Goal: Task Accomplishment & Management: Use online tool/utility

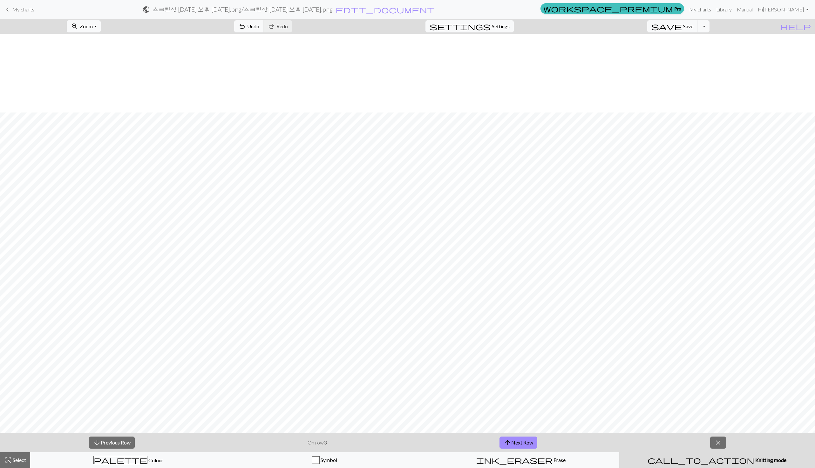
scroll to position [79, 0]
click at [693, 27] on span "Save" at bounding box center [688, 26] width 10 height 6
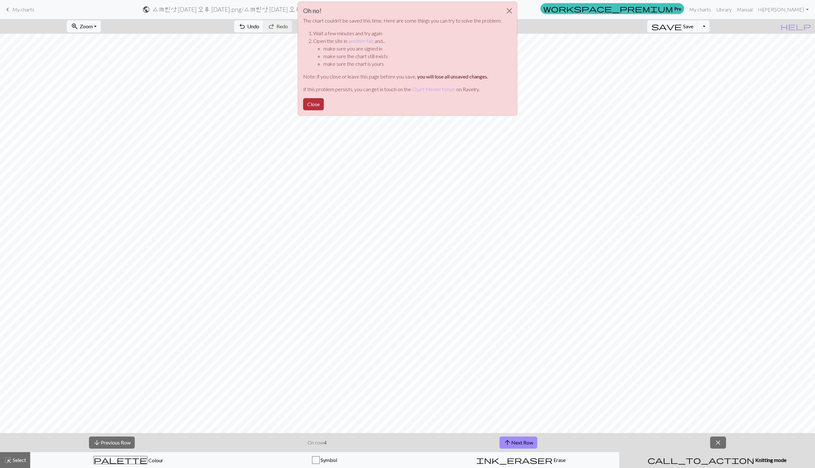
click at [321, 107] on button "Close" at bounding box center [313, 104] width 21 height 12
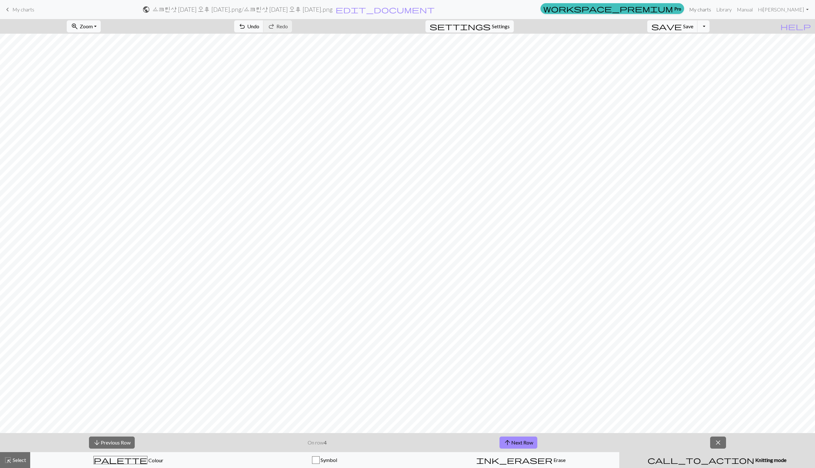
click at [713, 11] on link "My charts" at bounding box center [700, 9] width 27 height 13
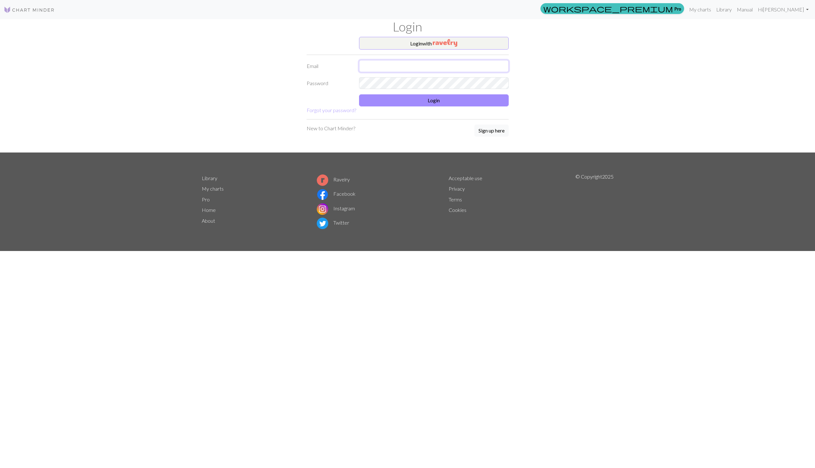
click at [482, 69] on input "text" at bounding box center [434, 66] width 150 height 12
type input "jchoe6158@gmail.com"
click at [413, 105] on button "Login" at bounding box center [434, 100] width 150 height 12
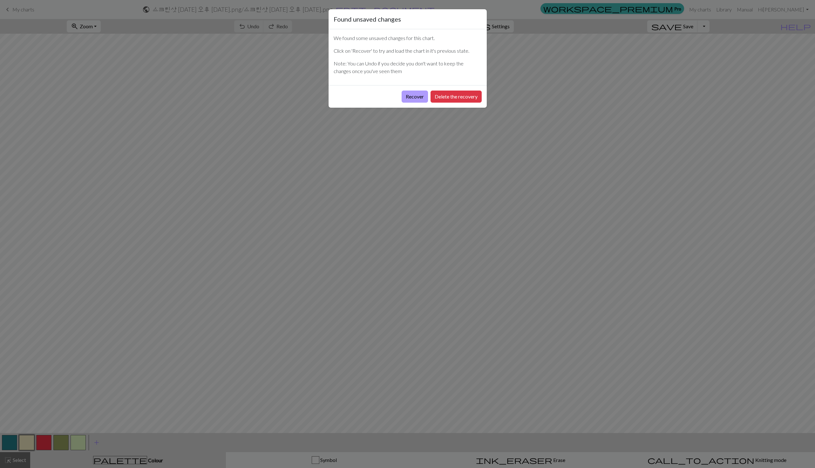
click at [412, 98] on button "Recover" at bounding box center [415, 97] width 26 height 12
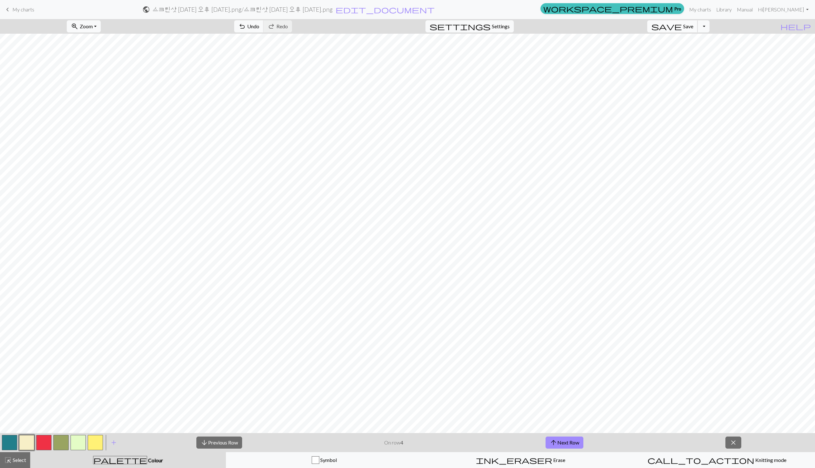
click at [682, 30] on span "save" at bounding box center [666, 26] width 30 height 9
click at [23, 13] on div "Chart saved" at bounding box center [407, 12] width 815 height 25
click at [23, 8] on div "Chart saved" at bounding box center [407, 12] width 815 height 25
click at [6, 9] on span "keyboard_arrow_left" at bounding box center [8, 9] width 8 height 9
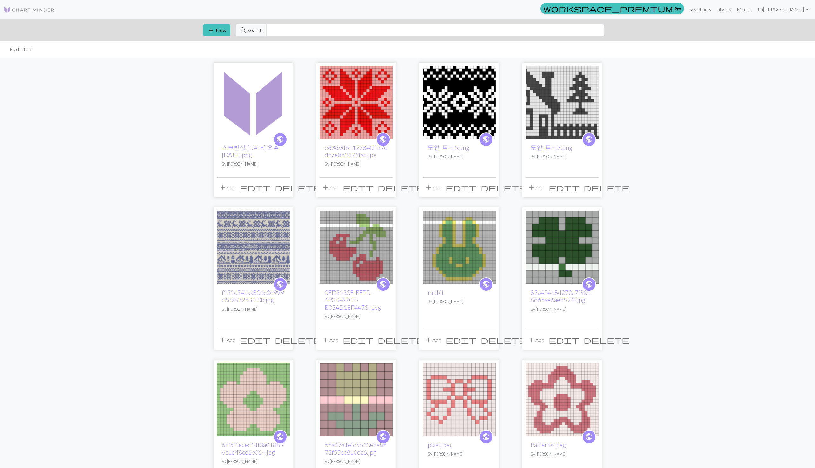
click at [465, 108] on img at bounding box center [459, 102] width 73 height 73
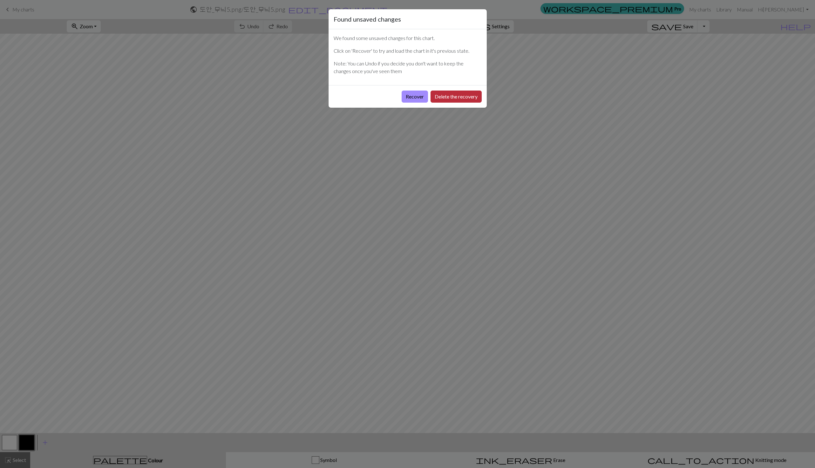
click at [440, 96] on button "Delete the recovery" at bounding box center [455, 97] width 51 height 12
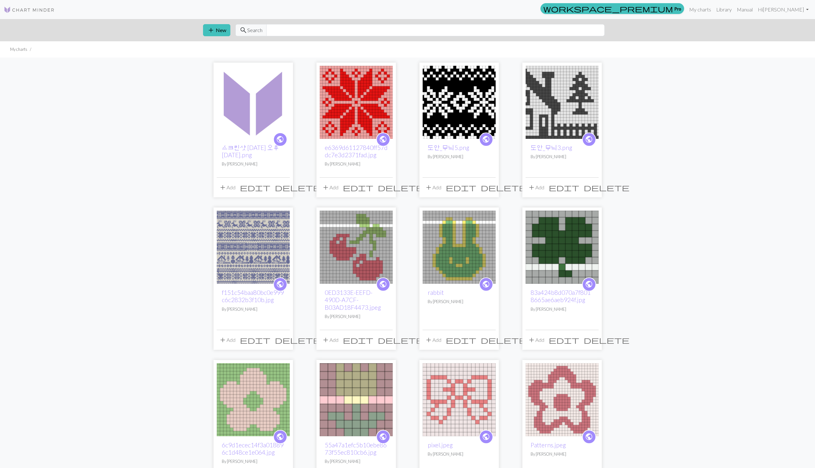
click at [280, 236] on img at bounding box center [253, 247] width 73 height 73
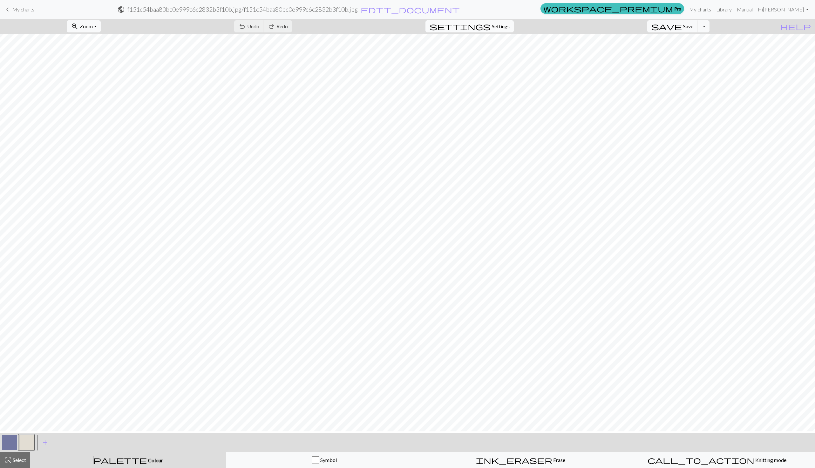
scroll to position [902, 417]
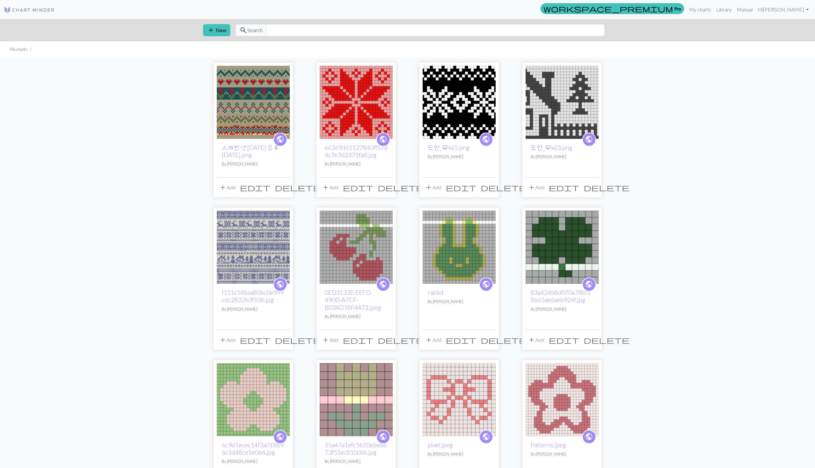
click at [281, 103] on img at bounding box center [253, 102] width 73 height 73
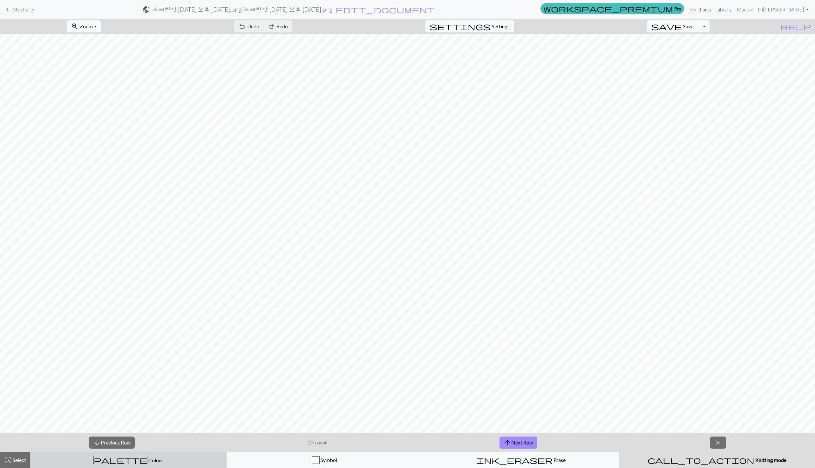
click at [147, 462] on div "palette Colour Colour" at bounding box center [128, 460] width 188 height 8
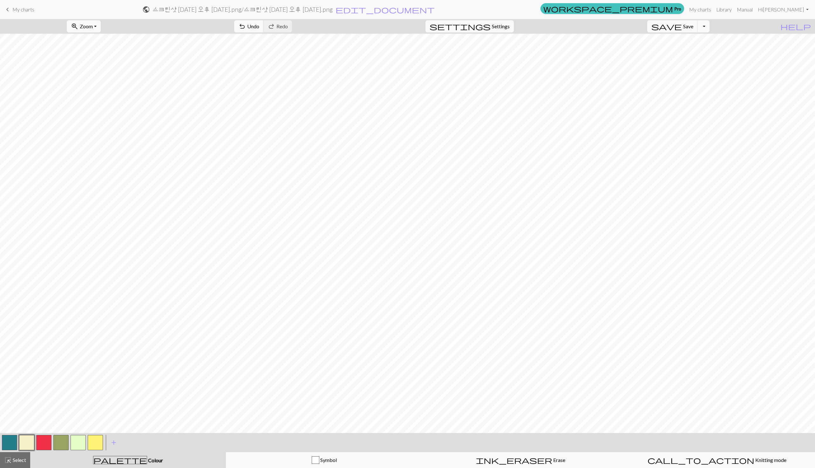
click at [98, 446] on button "button" at bounding box center [95, 442] width 15 height 15
click at [259, 27] on span "Undo" at bounding box center [253, 26] width 12 height 6
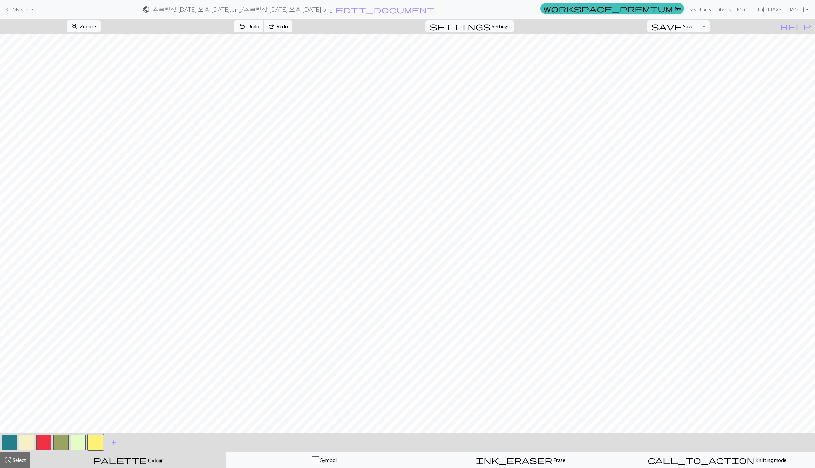
click at [259, 27] on span "Undo" at bounding box center [253, 26] width 12 height 6
click at [259, 23] on span "Undo" at bounding box center [253, 26] width 12 height 6
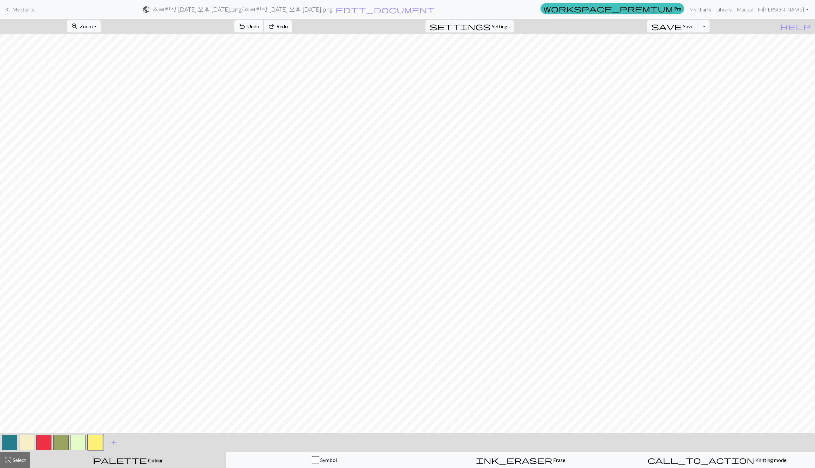
click at [259, 23] on span "Undo" at bounding box center [253, 26] width 12 height 6
click at [259, 26] on span "Undo" at bounding box center [253, 26] width 12 height 6
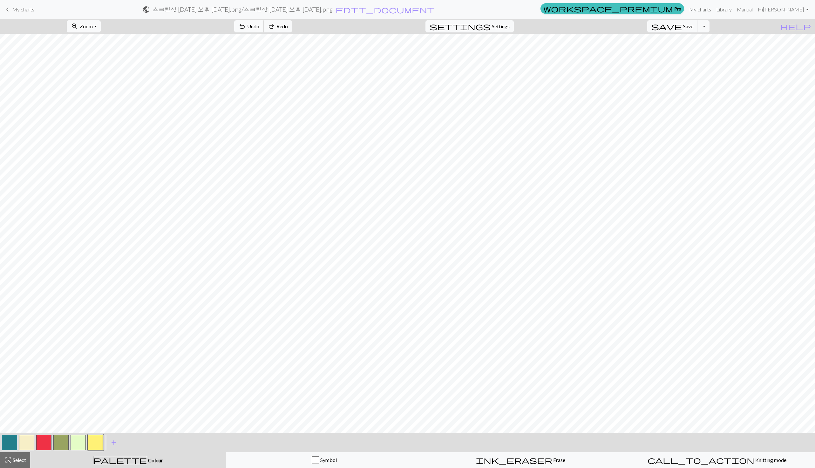
click at [259, 26] on span "Undo" at bounding box center [253, 26] width 12 height 6
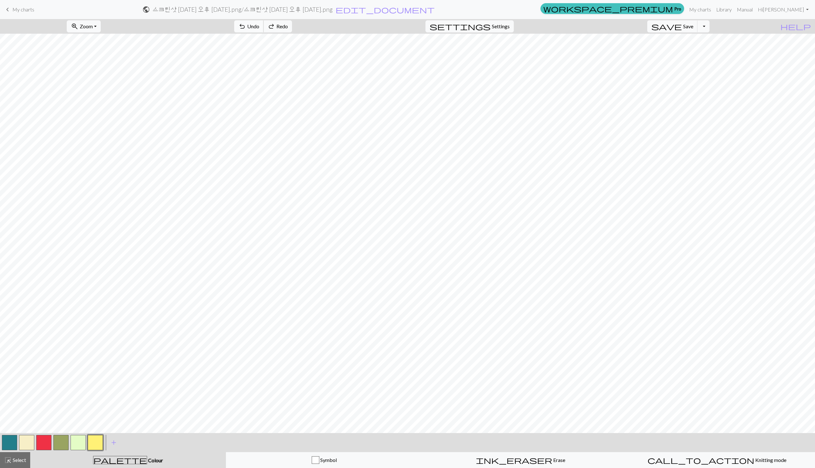
click at [259, 26] on span "Undo" at bounding box center [253, 26] width 12 height 6
click at [711, 468] on button "call_to_action Knitting mode Knitting mode" at bounding box center [717, 460] width 196 height 16
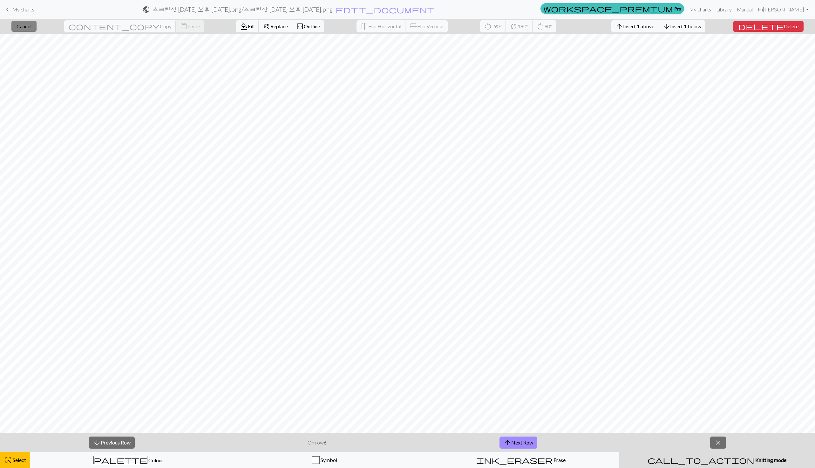
click at [31, 28] on span "Cancel" at bounding box center [24, 26] width 15 height 6
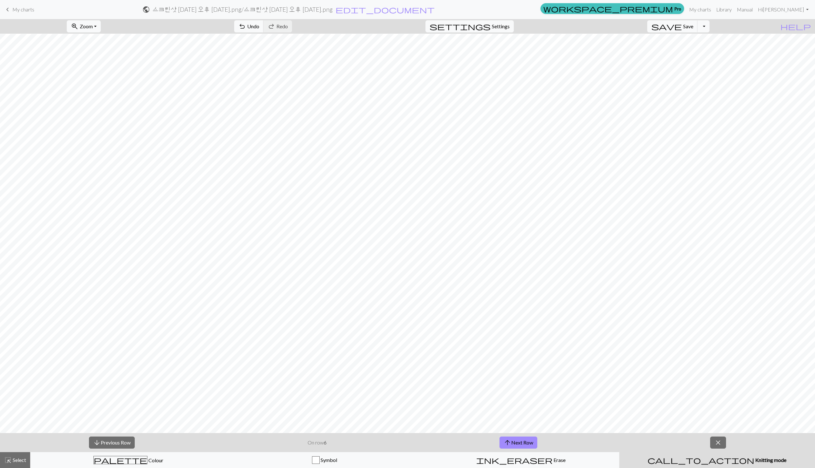
click at [714, 464] on button "call_to_action Knitting mode Knitting mode" at bounding box center [717, 460] width 196 height 16
